Goal: Information Seeking & Learning: Find specific fact

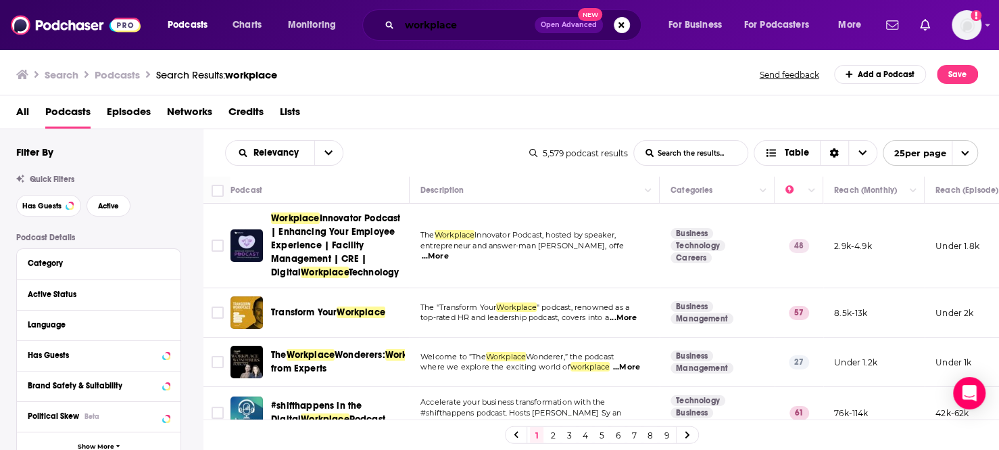
drag, startPoint x: 471, startPoint y: 24, endPoint x: 406, endPoint y: 34, distance: 65.0
click at [408, 34] on input "workplace" at bounding box center [467, 25] width 135 height 22
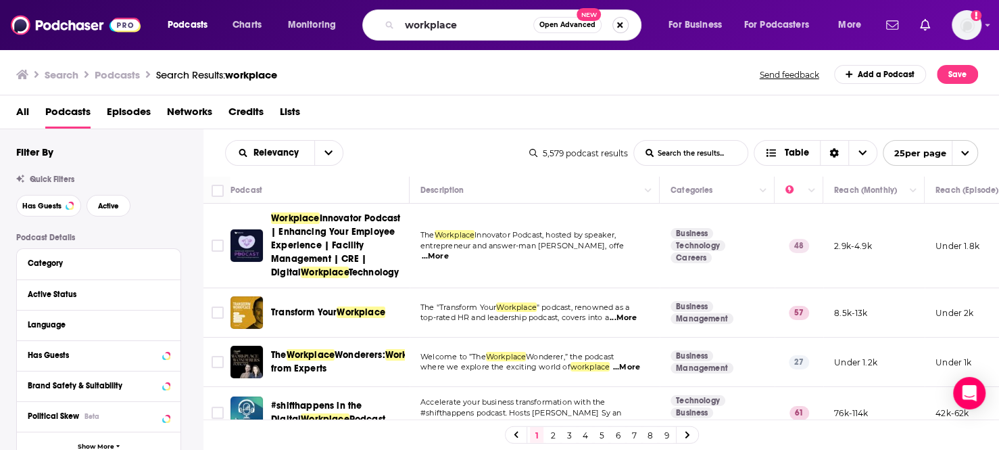
click at [620, 26] on button "Search podcasts, credits, & more..." at bounding box center [621, 25] width 16 height 16
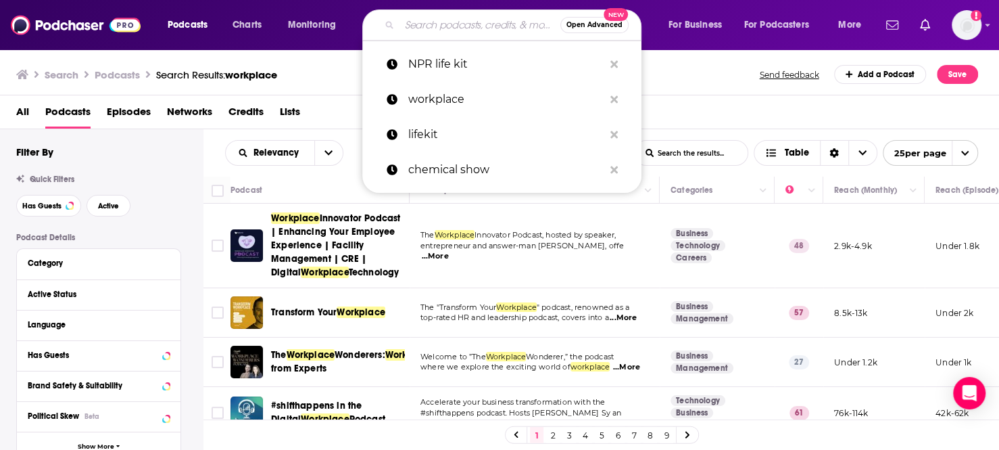
click at [480, 29] on input "Search podcasts, credits, & more..." at bounding box center [480, 25] width 161 height 22
paste input "Good Morning America's Deals & Steals"
type input "Good Morning America's Deals & Steals"
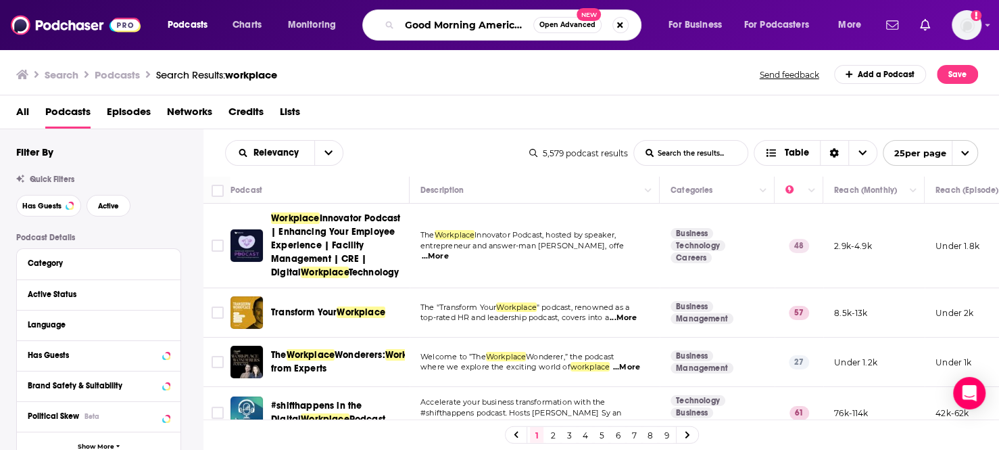
scroll to position [0, 74]
click at [480, 29] on input "Good Morning America's Deals & Steals" at bounding box center [467, 25] width 134 height 22
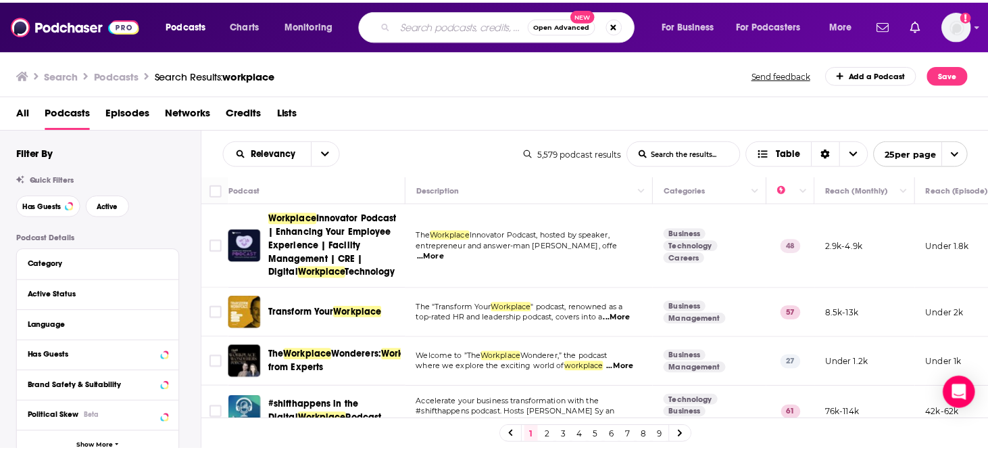
scroll to position [0, 0]
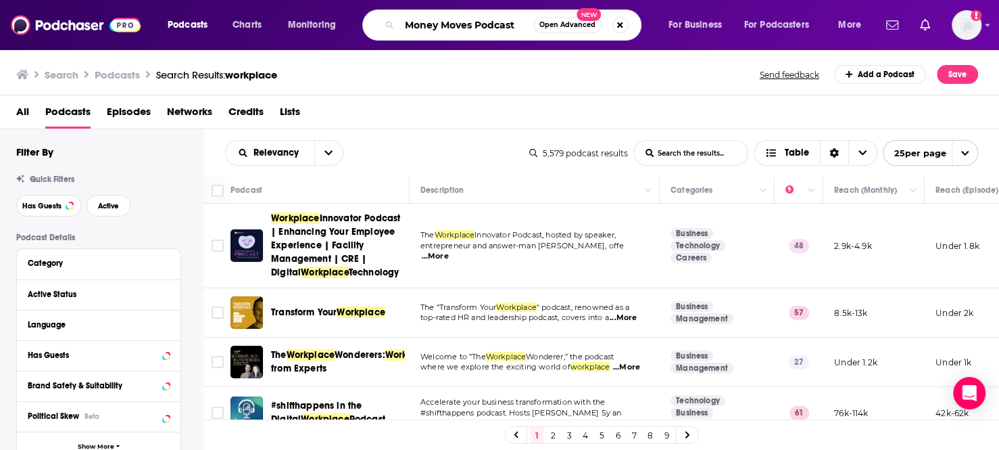
type input "Money Moves Podcast"
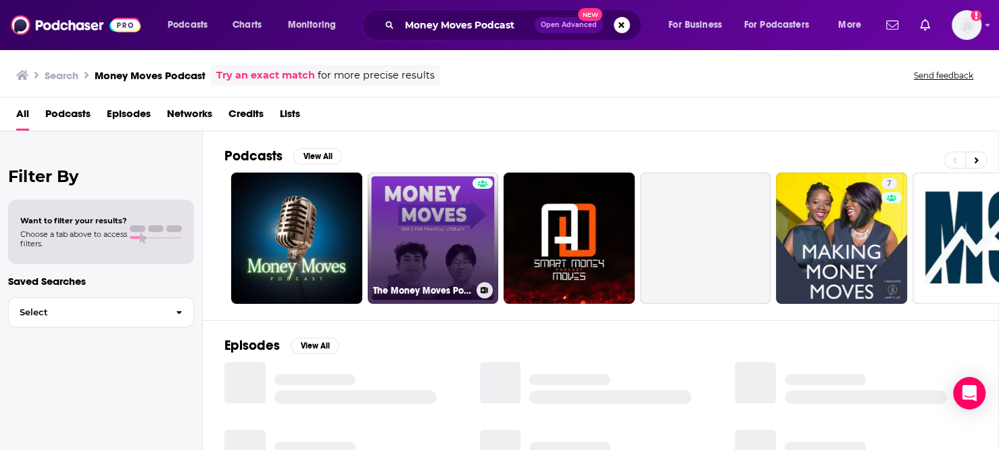
click at [413, 208] on link "The Money Moves Podcast" at bounding box center [433, 237] width 131 height 131
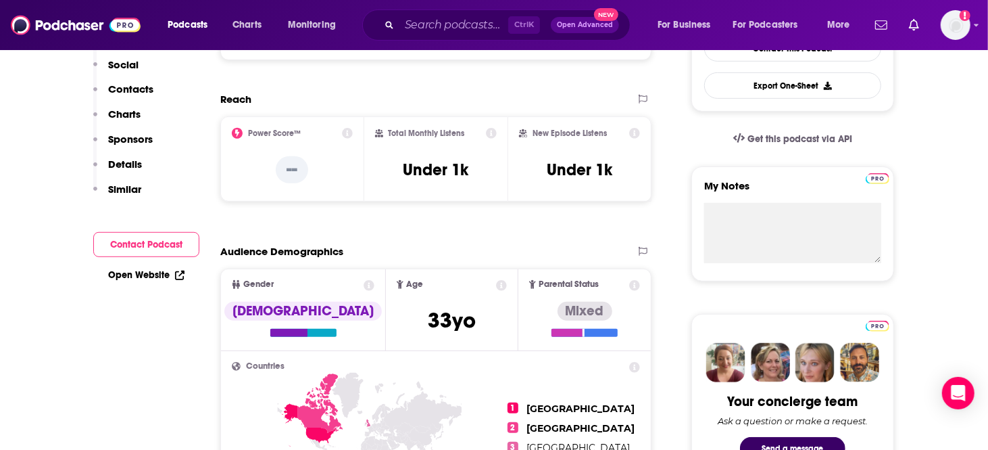
scroll to position [203, 0]
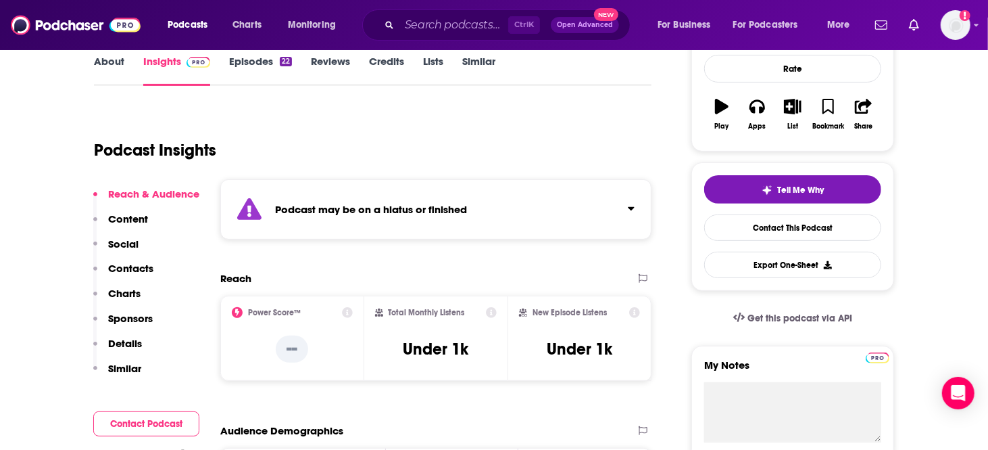
click at [264, 64] on link "Episodes 22" at bounding box center [260, 70] width 63 height 31
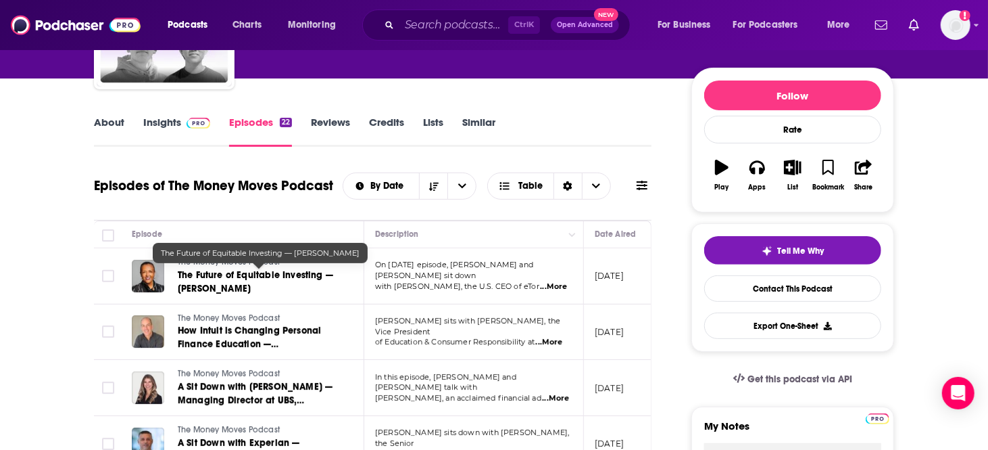
scroll to position [71, 0]
